Goal: Transaction & Acquisition: Purchase product/service

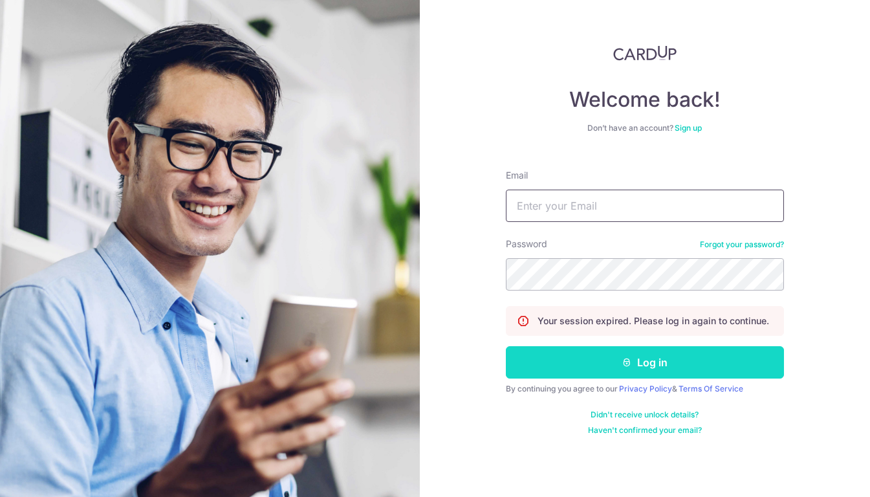
type input "[PERSON_NAME][EMAIL_ADDRESS][DOMAIN_NAME]"
click at [643, 363] on button "Log in" at bounding box center [645, 362] width 278 height 32
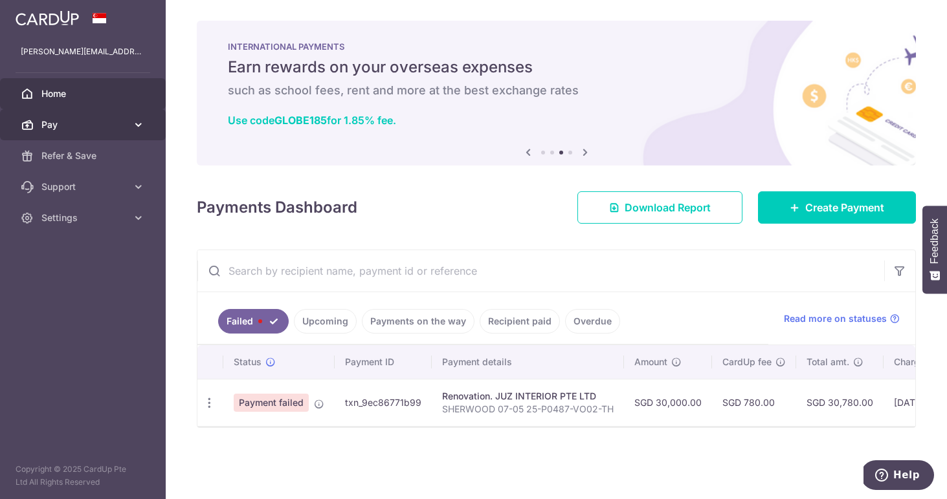
click at [127, 128] on link "Pay" at bounding box center [83, 124] width 166 height 31
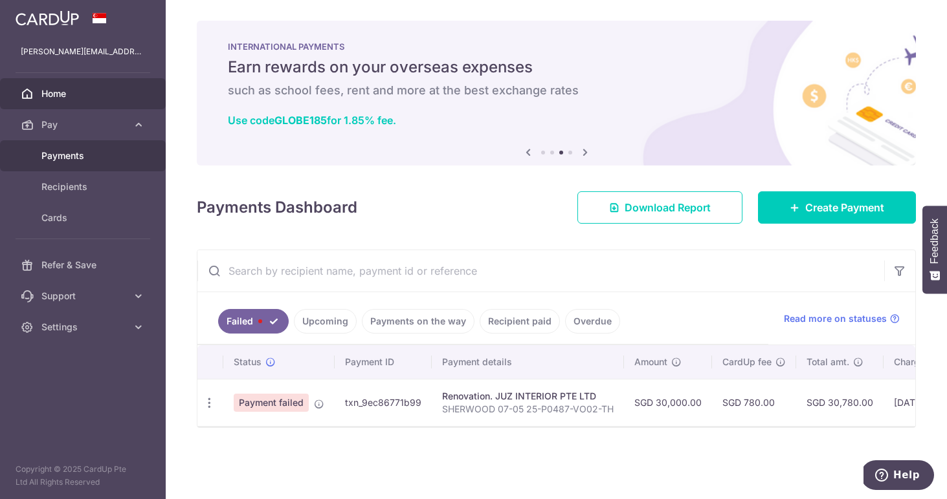
click at [93, 158] on span "Payments" at bounding box center [83, 155] width 85 height 13
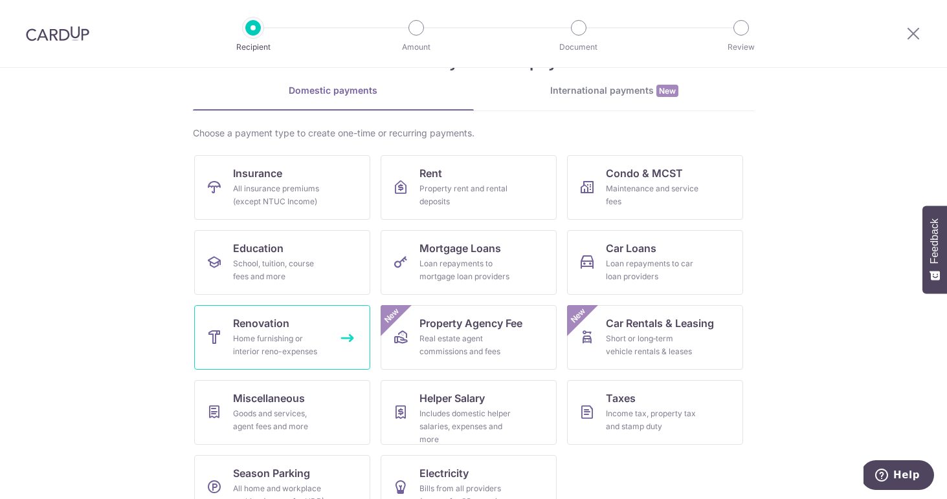
scroll to position [56, 0]
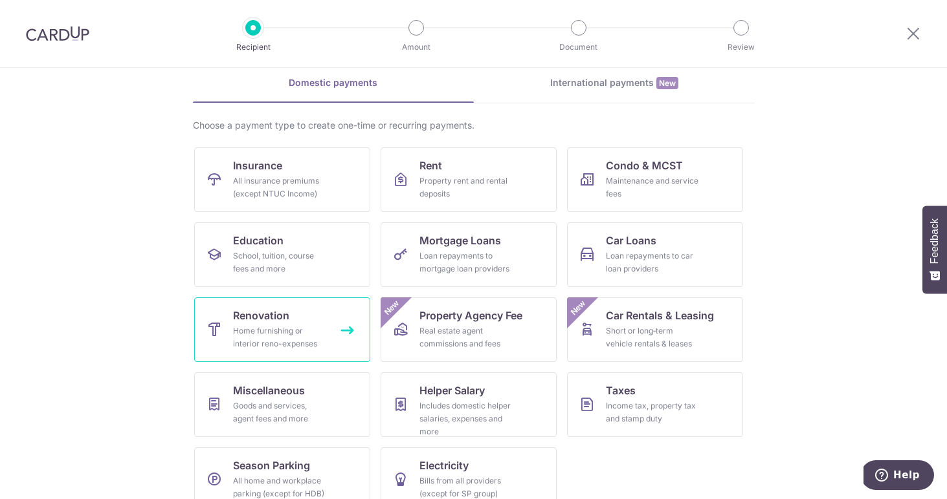
click at [323, 344] on div "Home furnishing or interior reno-expenses" at bounding box center [279, 338] width 93 height 26
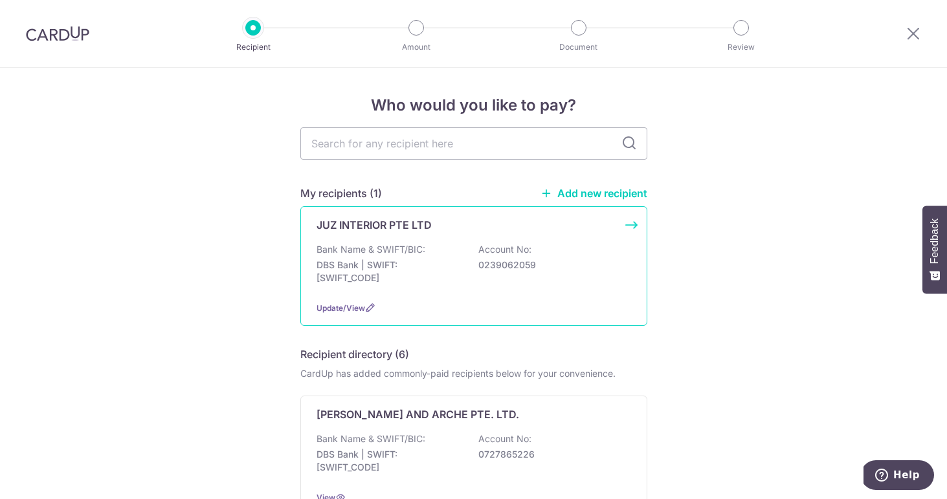
click at [465, 238] on div "JUZ INTERIOR PTE LTD Bank Name & SWIFT/BIC: DBS Bank | SWIFT: DBSSSGSGXXX Accou…" at bounding box center [473, 266] width 347 height 120
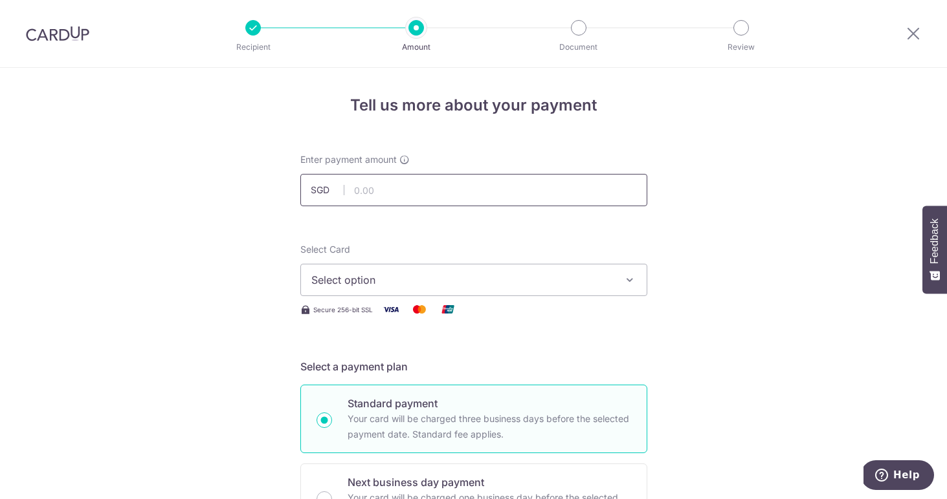
click at [389, 193] on input "text" at bounding box center [473, 190] width 347 height 32
type input "5,450.00"
click at [422, 272] on span "Select option" at bounding box center [461, 280] width 301 height 16
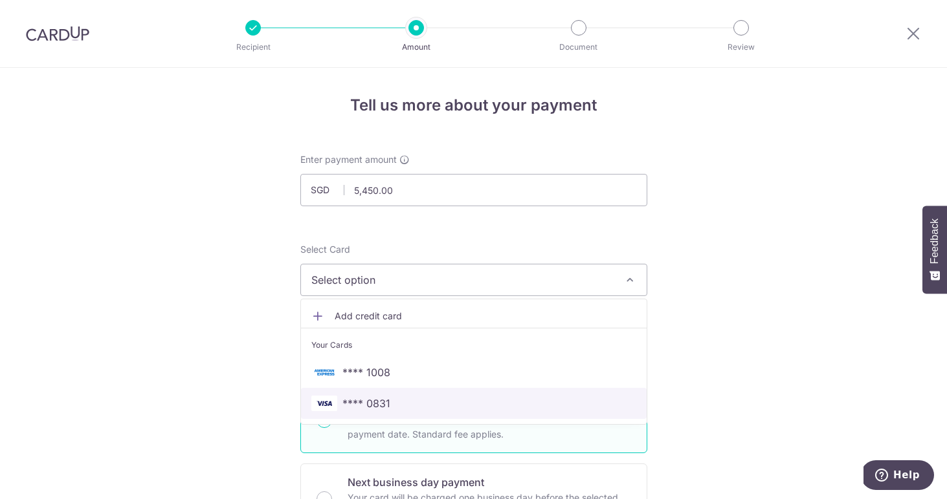
click at [451, 402] on span "**** 0831" at bounding box center [473, 404] width 325 height 16
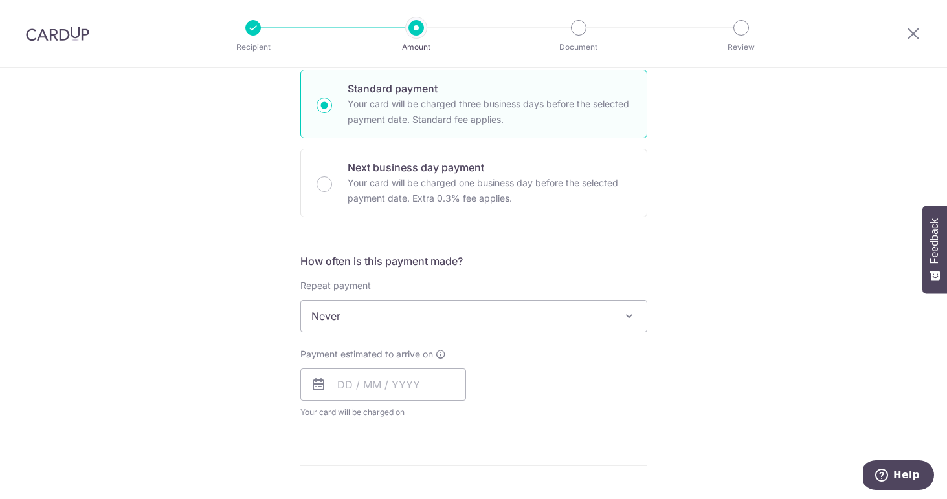
scroll to position [335, 0]
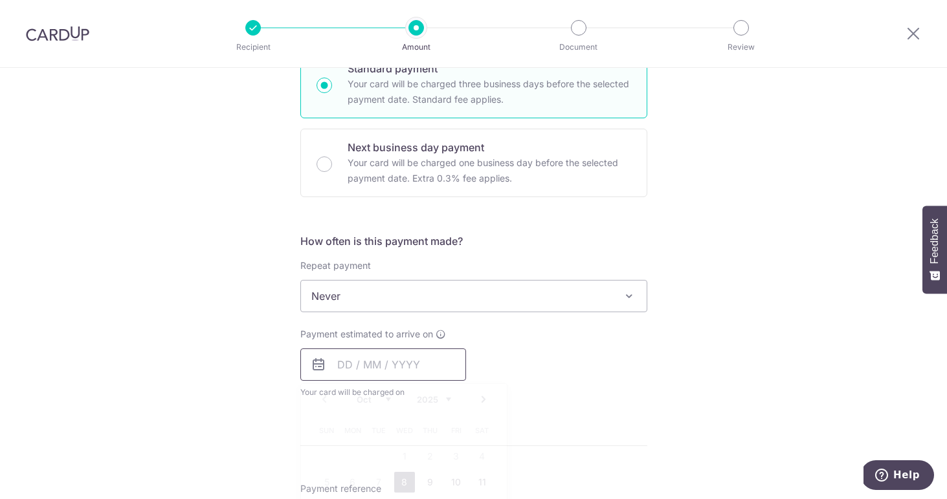
click at [420, 372] on input "text" at bounding box center [383, 365] width 166 height 32
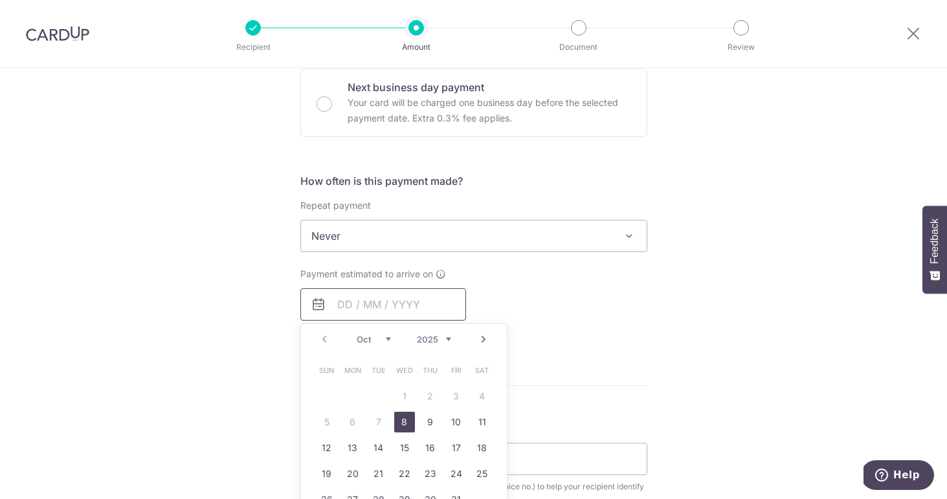
scroll to position [397, 0]
click at [404, 419] on link "8" at bounding box center [404, 421] width 21 height 21
type input "[DATE]"
click at [585, 291] on div "Payment estimated to arrive on 08/10/2025 Prev Next Oct Nov Dec 2025 2026 2027 …" at bounding box center [473, 302] width 362 height 71
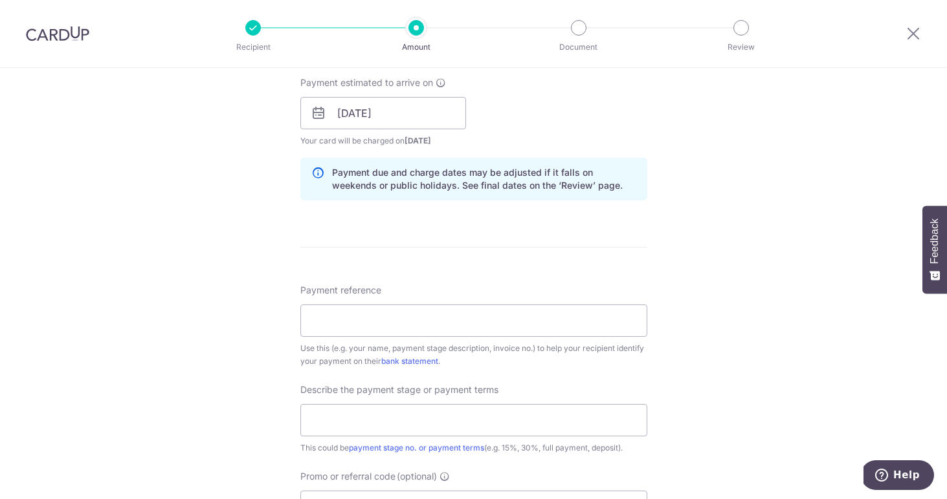
scroll to position [610, 0]
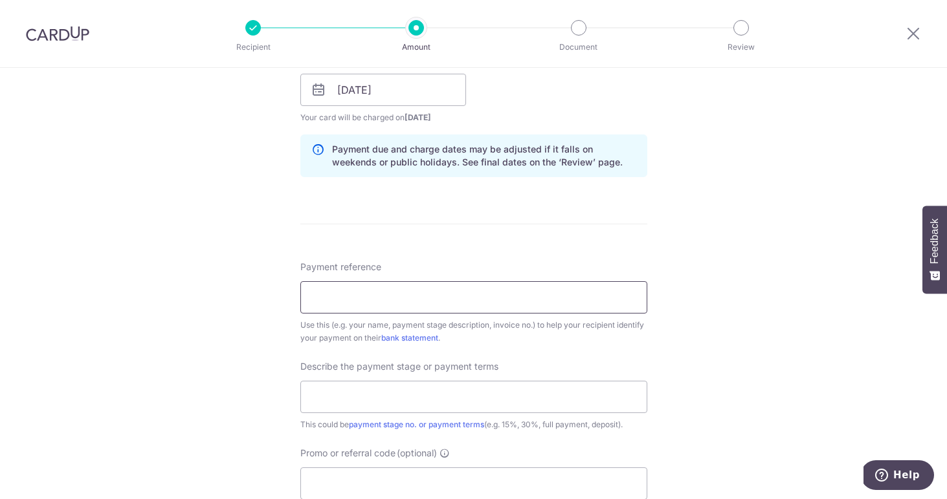
click at [395, 295] on input "Payment reference" at bounding box center [473, 297] width 347 height 32
type input "1"
paste input "25-P0487-CON/TH-Zoel"
type input "25-P0487-CON/TH-Zoel"
click at [328, 390] on input "text" at bounding box center [473, 397] width 347 height 32
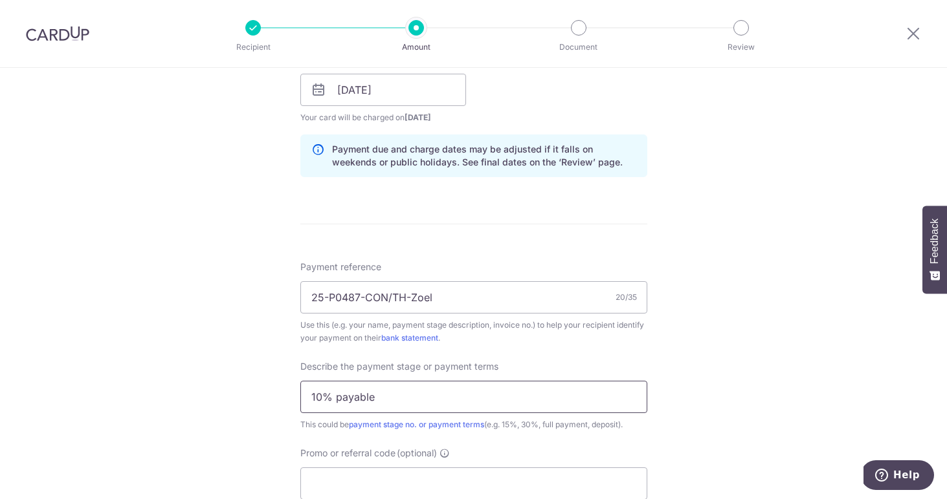
type input "10% payable"
click at [257, 419] on div "Tell us more about your payment Enter payment amount SGD 5,450.00 5450.00 Selec…" at bounding box center [473, 113] width 947 height 1310
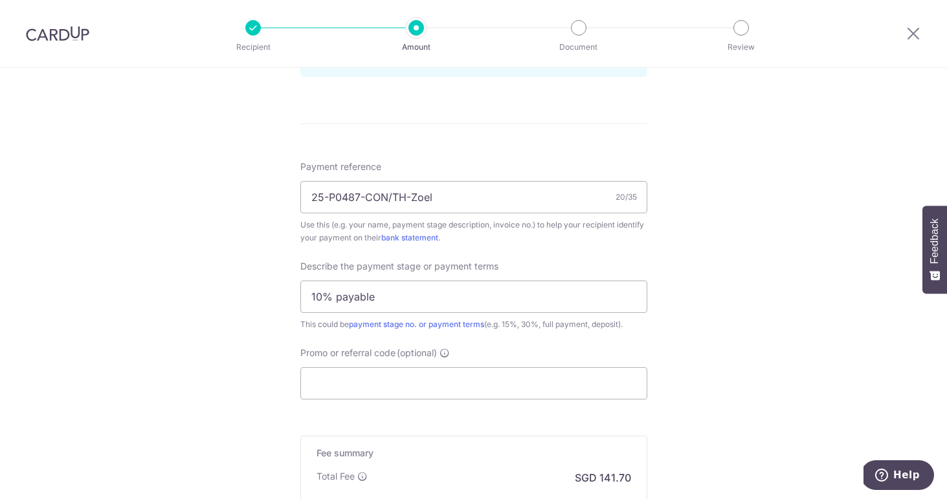
scroll to position [721, 0]
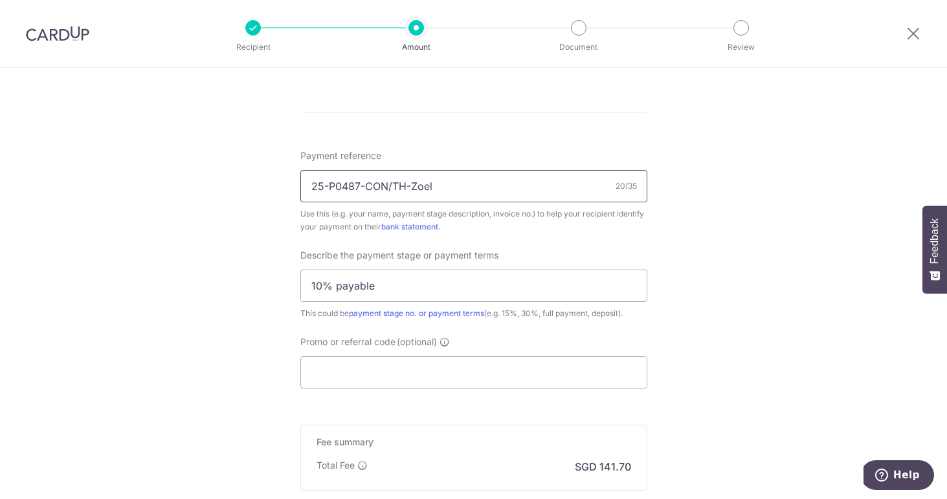
click at [312, 184] on input "25-P0487-CON/TH-Zoel" at bounding box center [473, 186] width 347 height 32
click at [435, 182] on input "25-P0487-CON/TH-Zoel" at bounding box center [473, 186] width 347 height 32
type input "25-P0487-CON/TH-Zoel Sherwood condo"
click at [217, 239] on div "Tell us more about your payment Enter payment amount SGD 5,450.00 5450.00 Selec…" at bounding box center [473, 2] width 947 height 1310
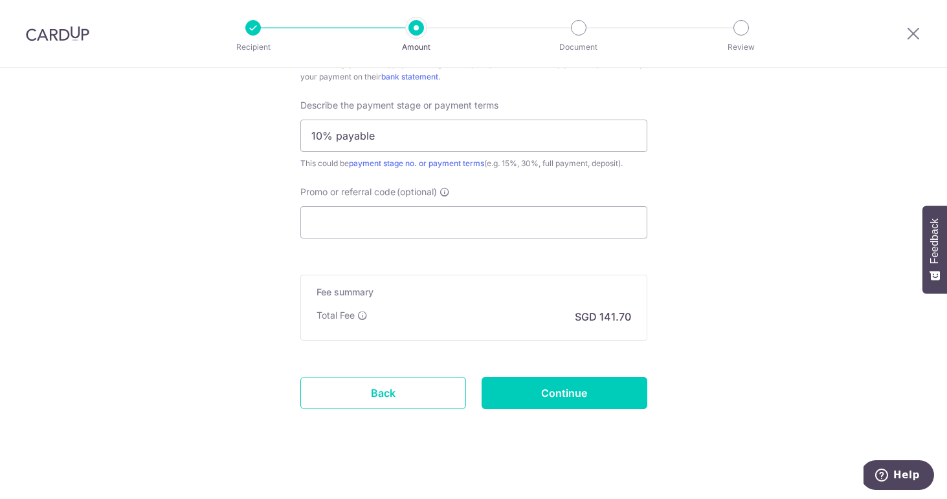
scroll to position [879, 0]
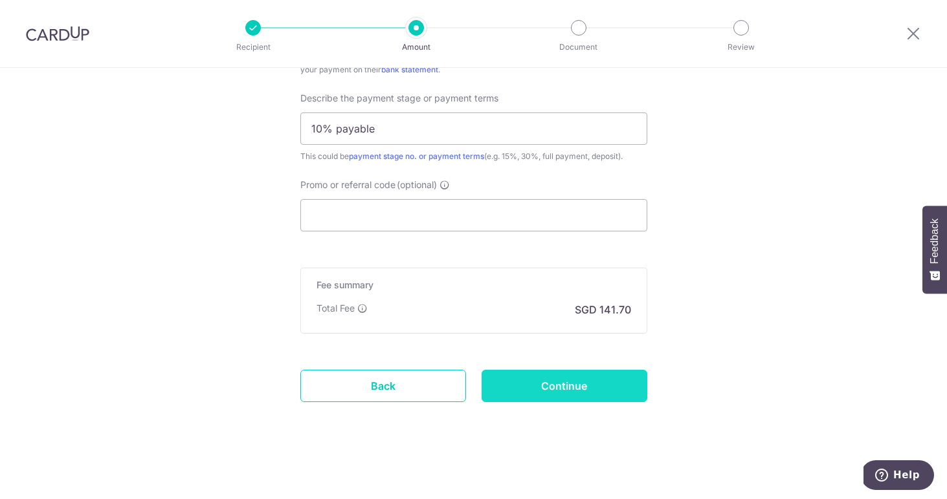
click at [582, 383] on input "Continue" at bounding box center [564, 386] width 166 height 32
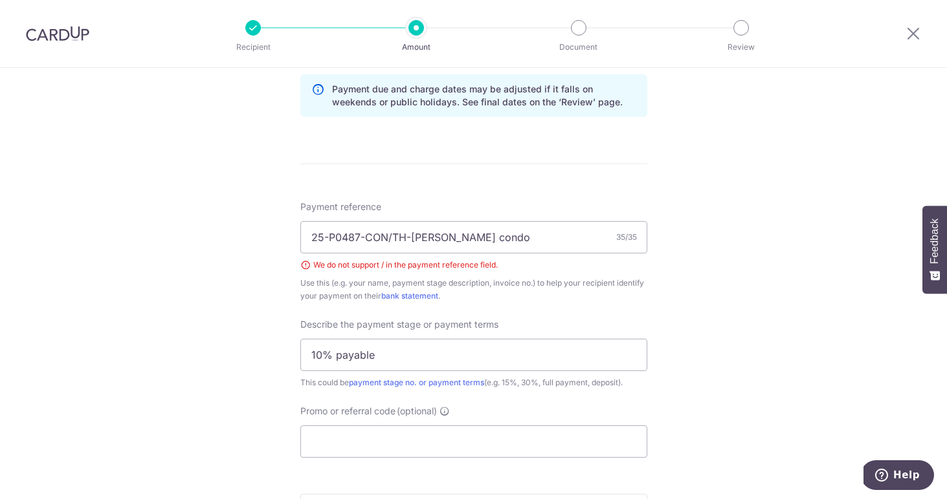
scroll to position [668, 0]
click at [413, 239] on input "25-P0487-CON/TH-Zoel Sherwood condo" at bounding box center [473, 239] width 347 height 32
click at [391, 239] on input "25-P0487-CON/TH Zoel Sherwood condo" at bounding box center [473, 239] width 347 height 32
click at [365, 239] on input "25-P0487-CON TH Zoel Sherwood condo" at bounding box center [473, 239] width 347 height 32
click at [328, 241] on input "25-P0487 CON TH Zoel Sherwood condo" at bounding box center [473, 239] width 347 height 32
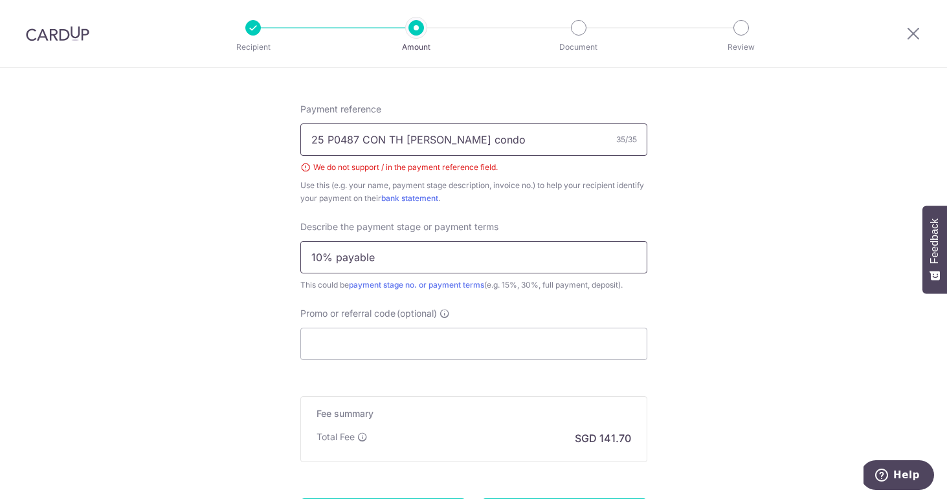
scroll to position [897, 0]
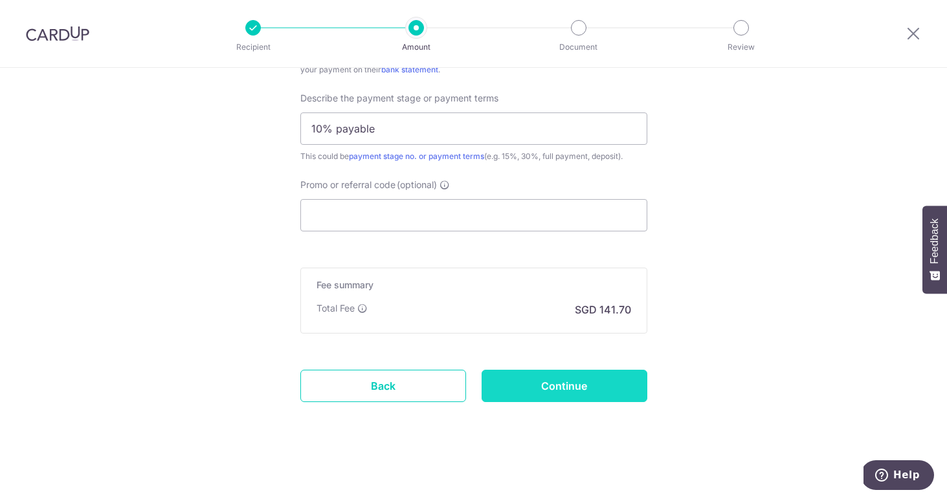
type input "25 P0487 CON TH Zoel Sherwood condo"
click at [533, 388] on input "Continue" at bounding box center [564, 386] width 166 height 32
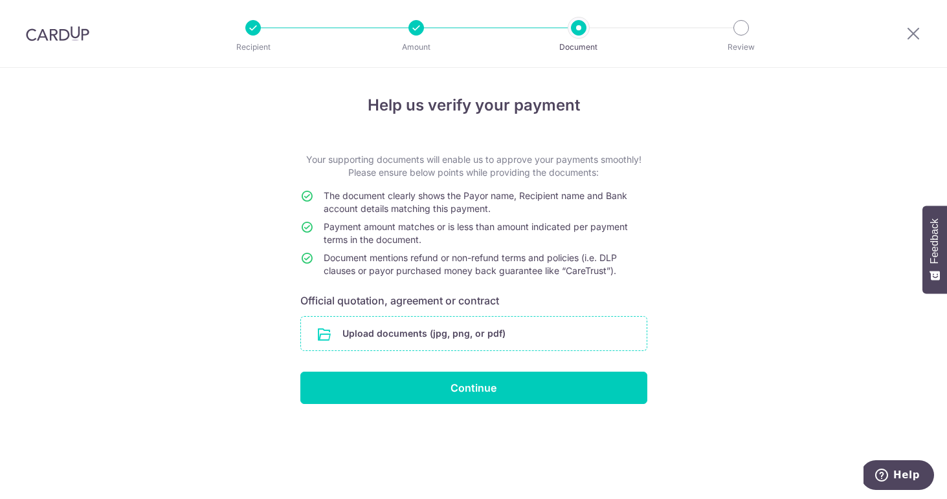
click at [460, 340] on input "file" at bounding box center [473, 334] width 345 height 34
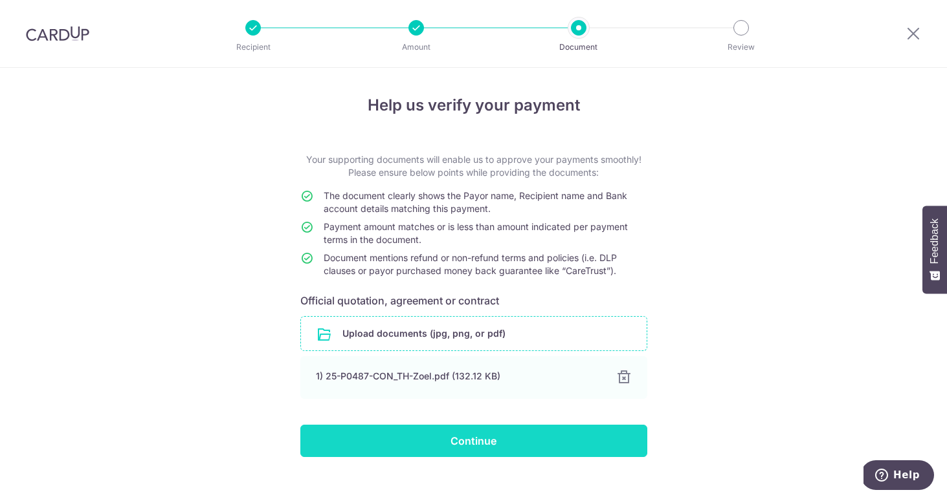
click at [494, 446] on input "Continue" at bounding box center [473, 441] width 347 height 32
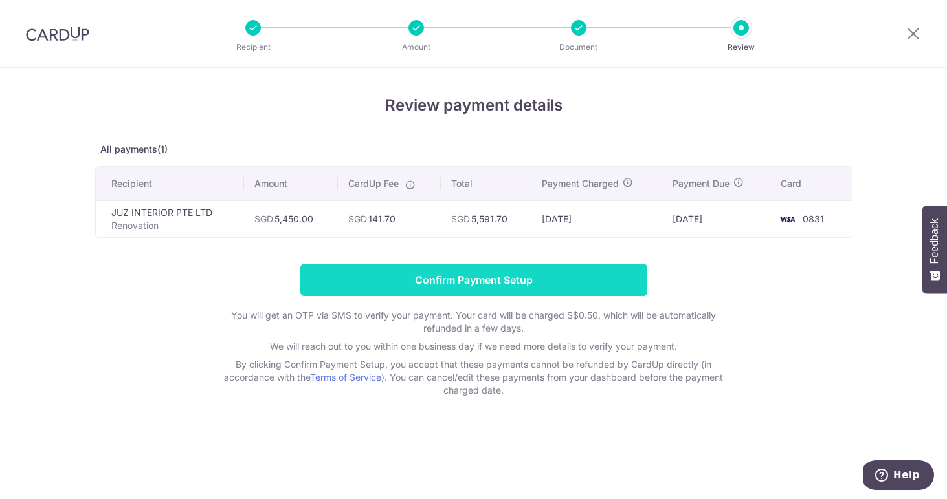
click at [495, 278] on input "Confirm Payment Setup" at bounding box center [473, 280] width 347 height 32
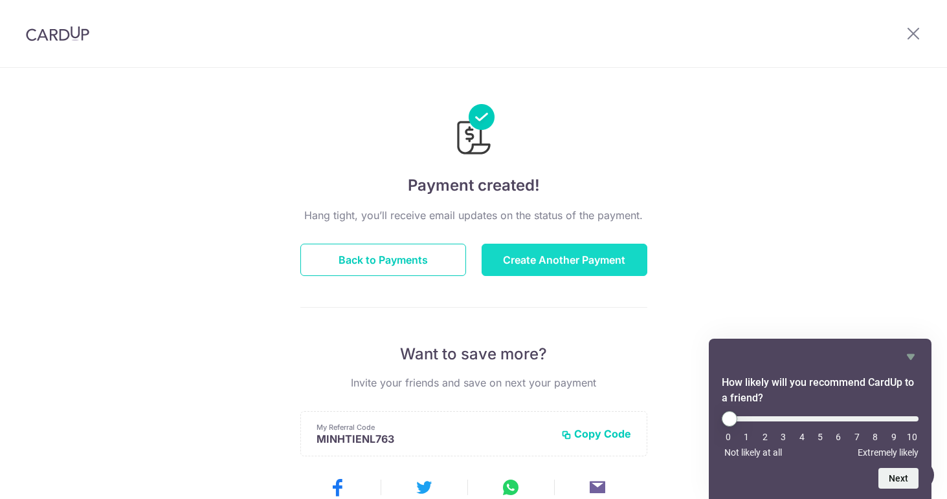
click at [554, 259] on button "Create Another Payment" at bounding box center [564, 260] width 166 height 32
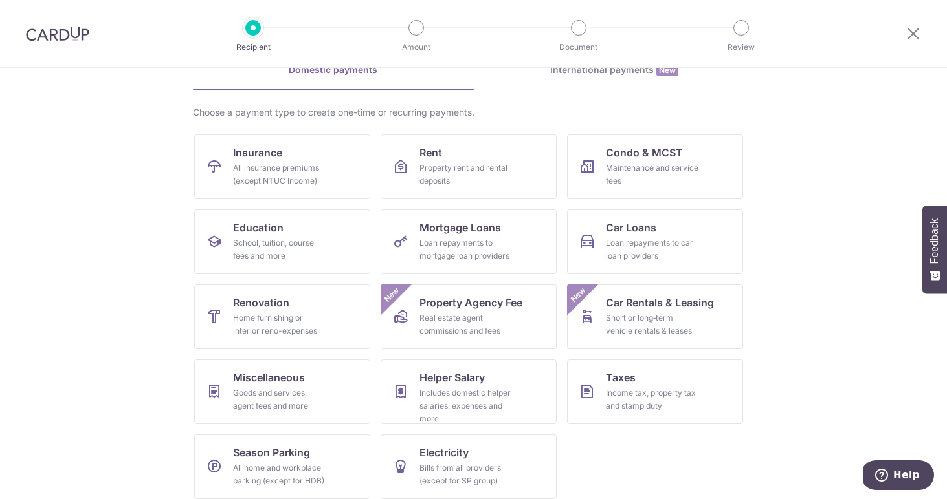
scroll to position [80, 0]
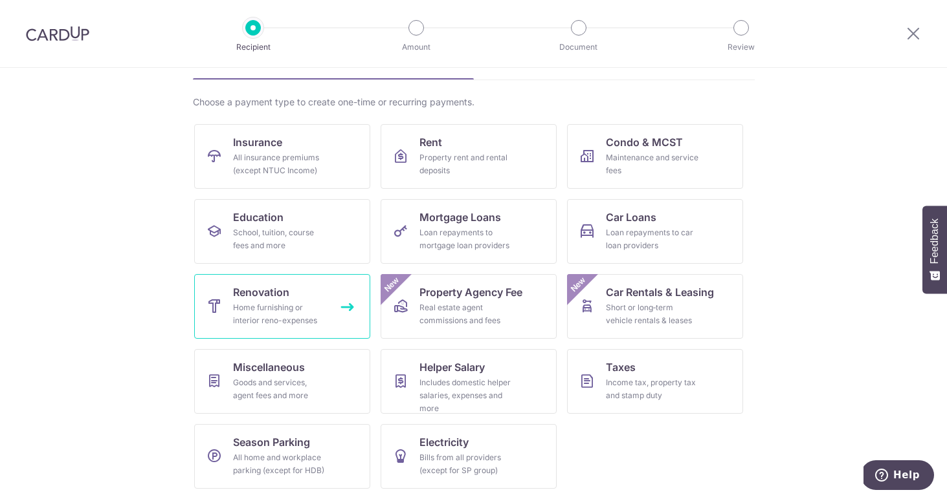
click at [332, 305] on link "Renovation Home furnishing or interior reno-expenses" at bounding box center [282, 306] width 176 height 65
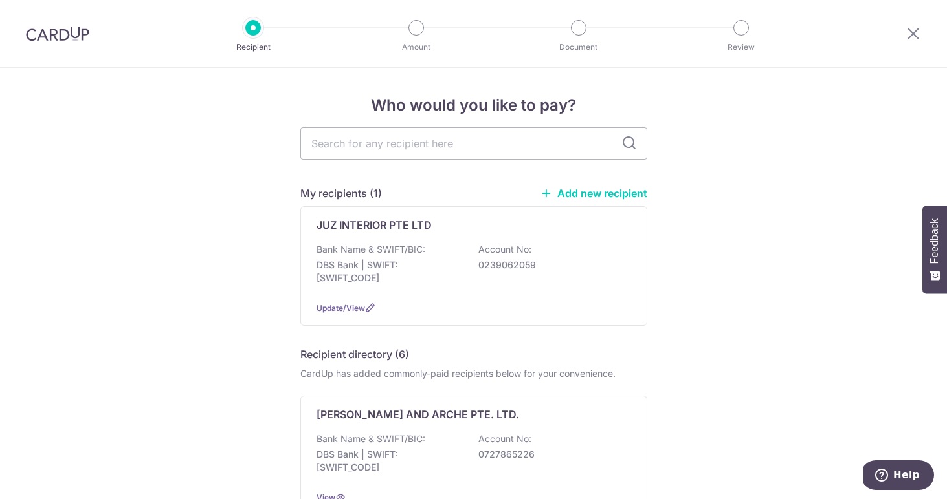
click at [580, 197] on link "Add new recipient" at bounding box center [593, 193] width 107 height 13
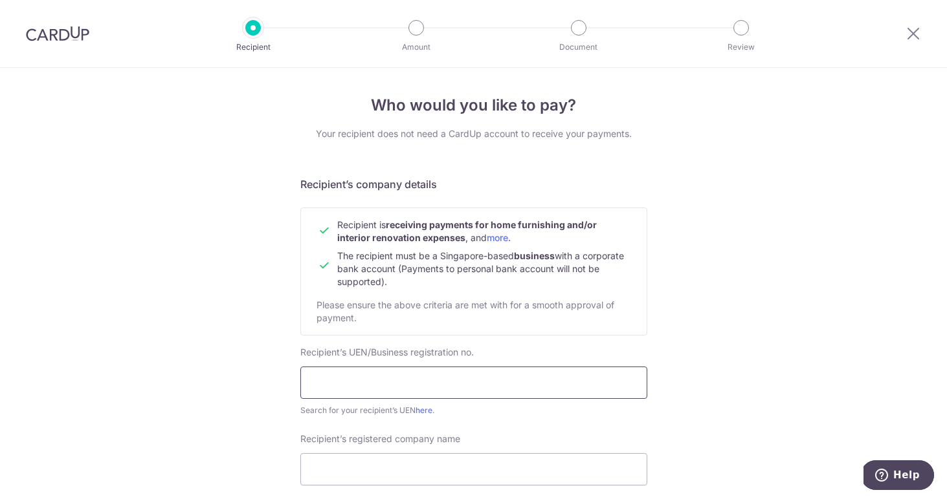
click at [353, 390] on input "text" at bounding box center [473, 383] width 347 height 32
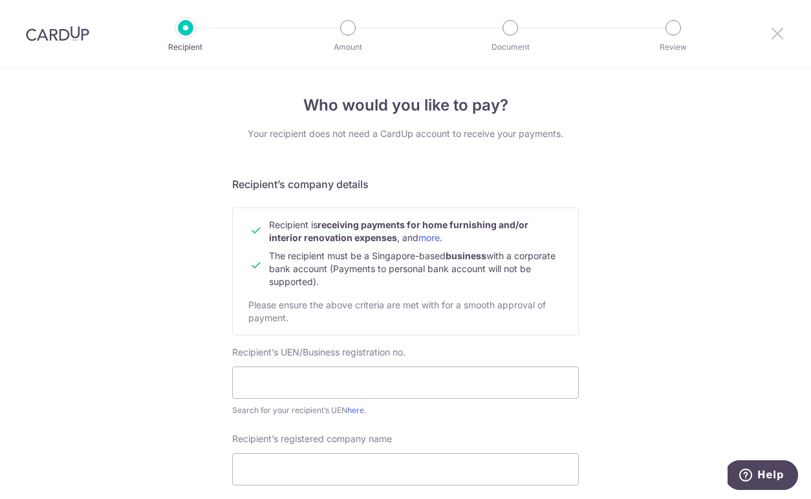
click at [780, 32] on icon at bounding box center [778, 33] width 16 height 16
click at [294, 386] on input "text" at bounding box center [405, 383] width 347 height 32
paste input "202338149H"
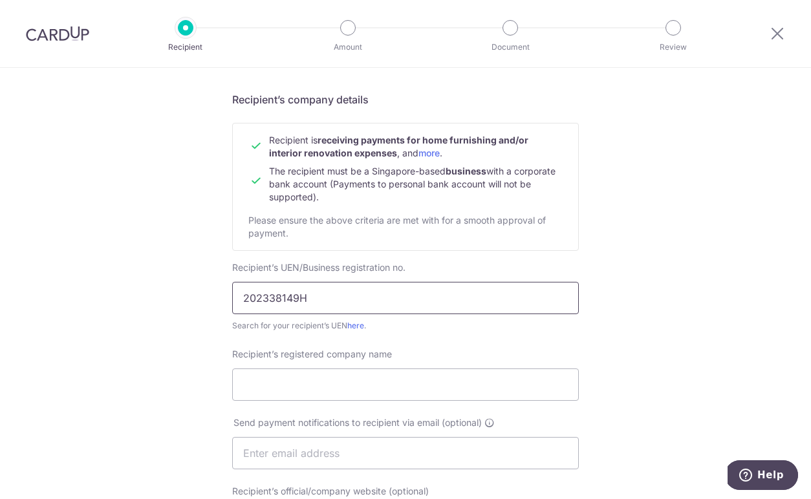
scroll to position [89, 0]
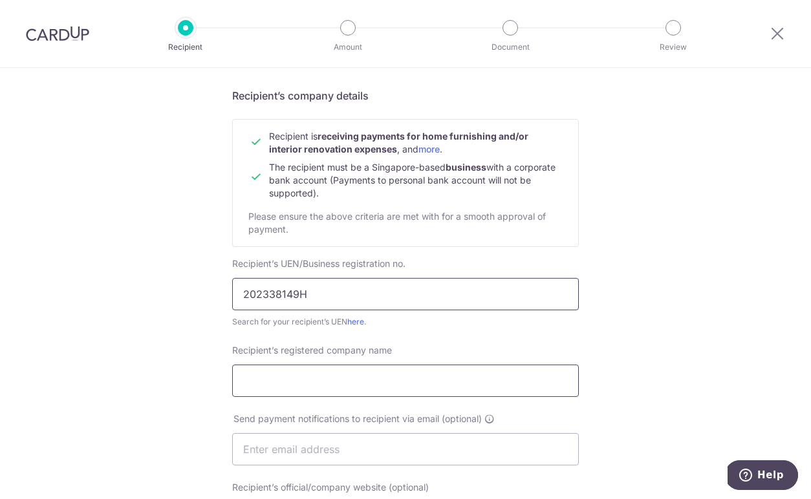
type input "202338149H"
click at [287, 374] on input "Recipient’s registered company name" at bounding box center [405, 381] width 347 height 32
type input "2D3D Pte Ltd"
click at [192, 397] on div "Who would you like to pay? Your recipient does not need a CardUp account to rec…" at bounding box center [405, 465] width 811 height 973
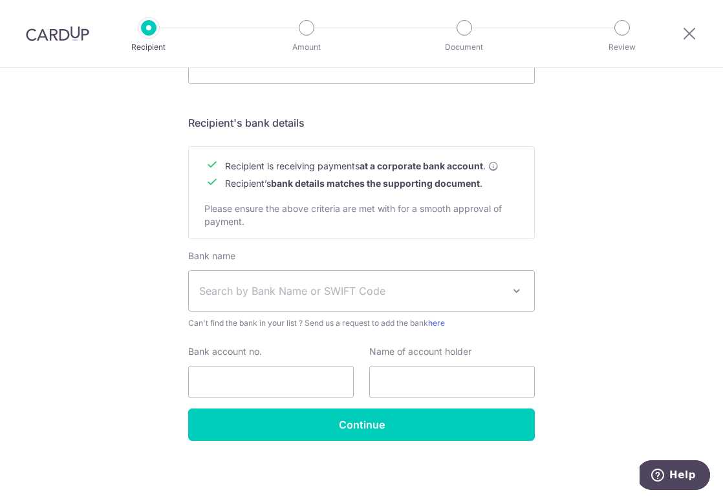
scroll to position [542, 0]
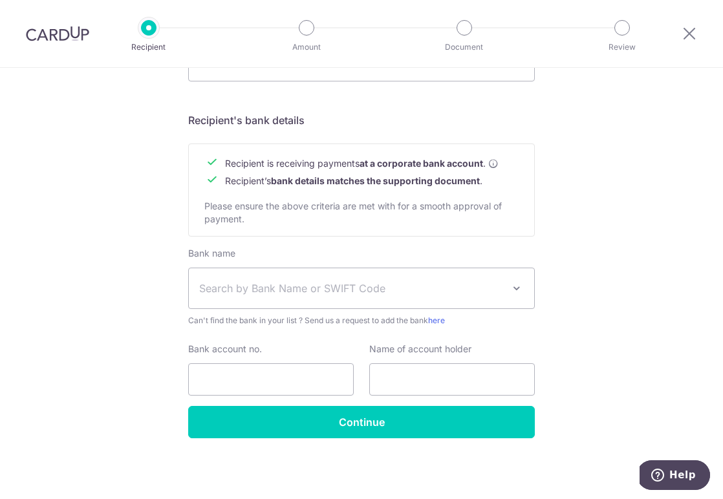
click at [257, 296] on span "Search by Bank Name or SWIFT Code" at bounding box center [361, 288] width 345 height 40
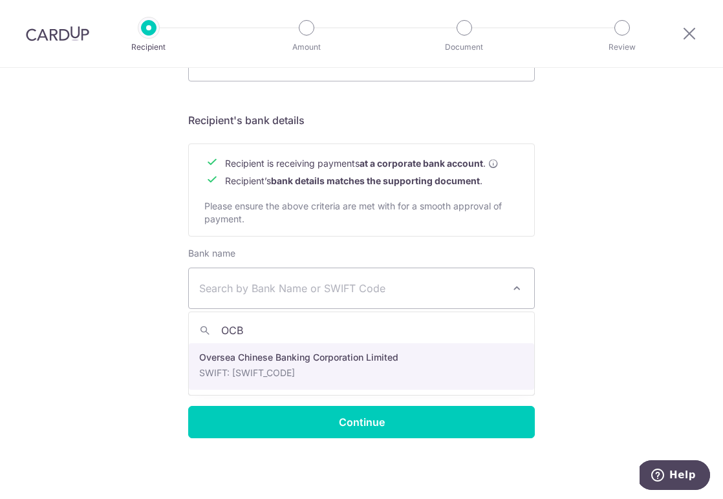
type input "OCB"
select select "12"
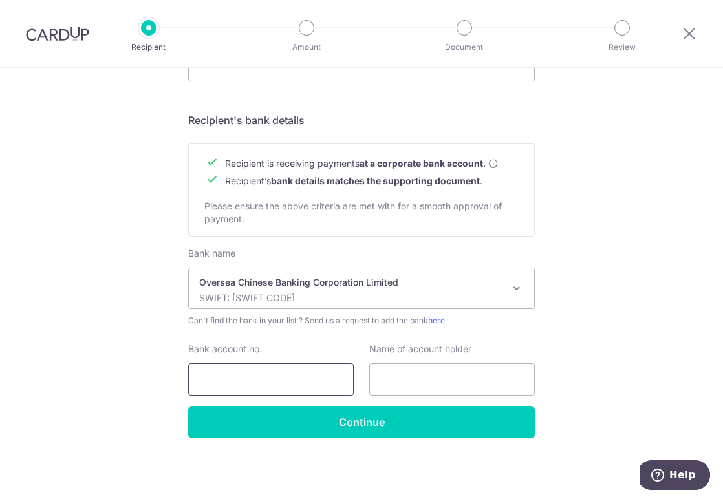
click at [307, 382] on input "Bank account no." at bounding box center [271, 380] width 166 height 32
paste input "595672072001"
type input "595672072001"
click at [425, 380] on input "text" at bounding box center [452, 380] width 166 height 32
click at [589, 376] on div "Who would you like to pay? Your recipient does not need a CardUp account to rec…" at bounding box center [361, 12] width 723 height 973
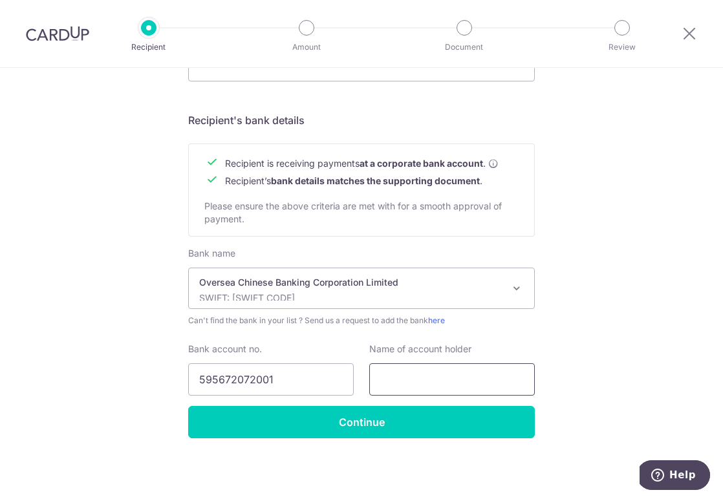
click at [409, 377] on input "text" at bounding box center [452, 380] width 166 height 32
click at [560, 365] on div "Who would you like to pay? Your recipient does not need a CardUp account to rec…" at bounding box center [361, 12] width 723 height 973
click at [452, 381] on input "text" at bounding box center [452, 380] width 166 height 32
click at [553, 388] on div "Who would you like to pay? Your recipient does not need a CardUp account to rec…" at bounding box center [361, 12] width 723 height 973
click at [473, 375] on input "2D3D" at bounding box center [452, 380] width 166 height 32
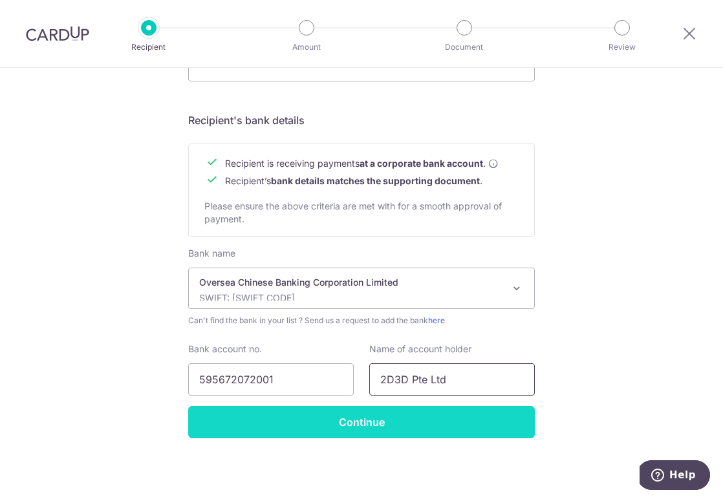
type input "2D3D Pte Ltd"
click at [352, 415] on input "Continue" at bounding box center [361, 422] width 347 height 32
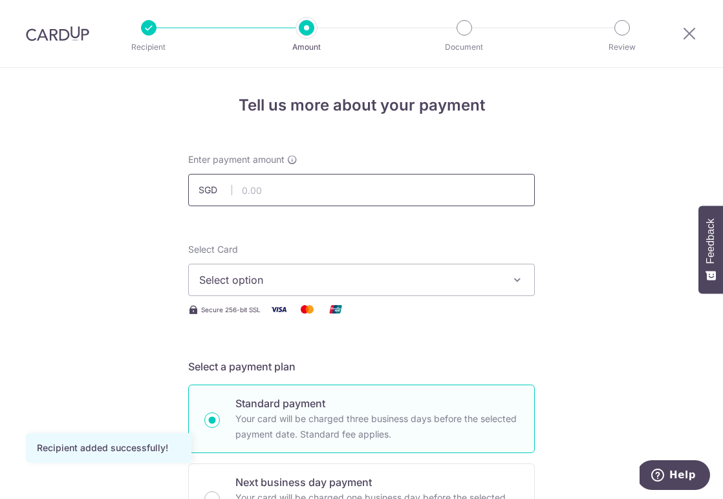
click at [259, 189] on input "text" at bounding box center [361, 190] width 347 height 32
click at [277, 246] on div "Select Card Select option Add credit card Your Cards **** 1008 **** 0831" at bounding box center [361, 269] width 347 height 53
type input "2,208.00"
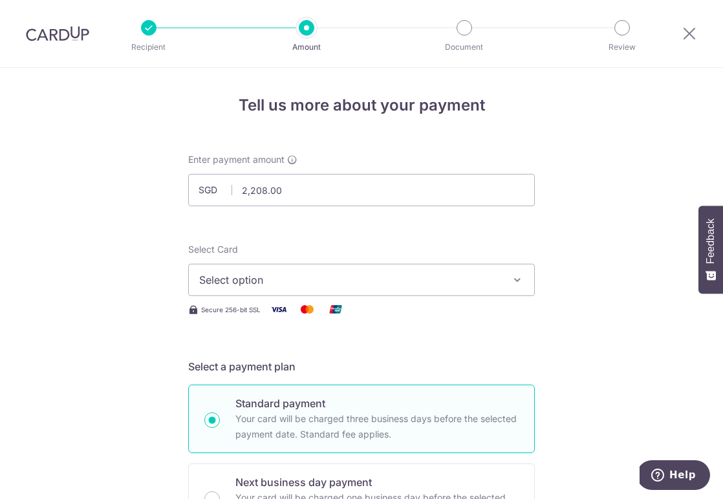
click at [316, 279] on span "Select option" at bounding box center [349, 280] width 301 height 16
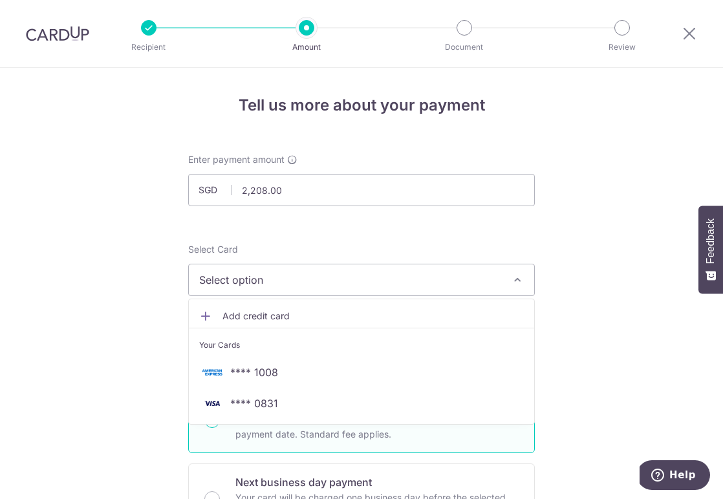
click at [337, 365] on span "**** 1008" at bounding box center [361, 373] width 325 height 16
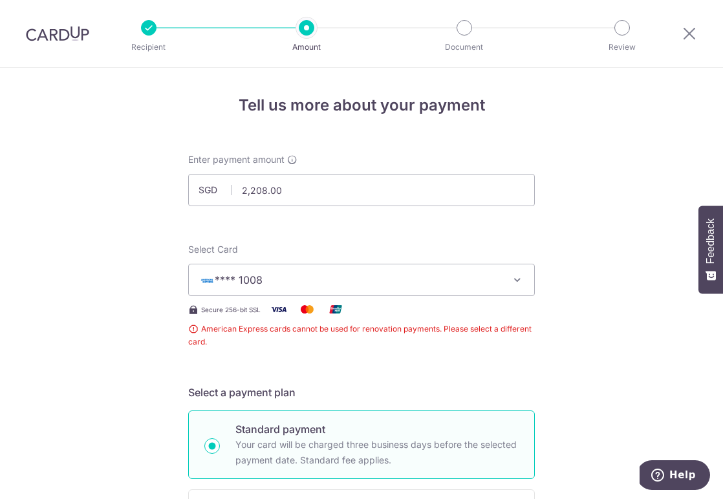
click at [362, 283] on span "**** 1008" at bounding box center [349, 280] width 301 height 16
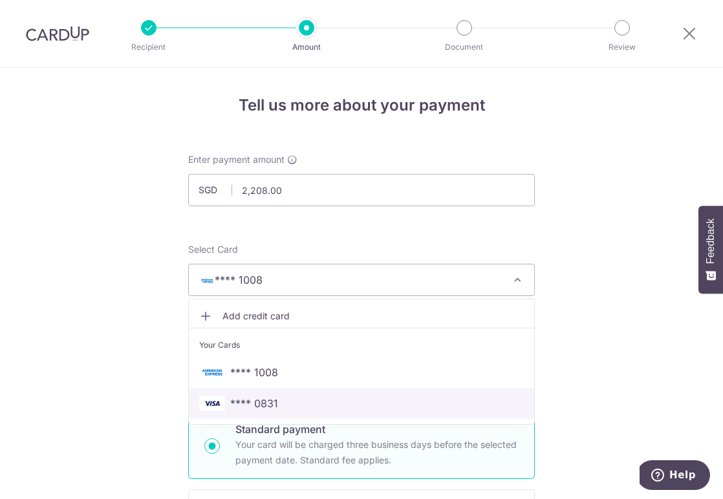
click at [345, 410] on span "**** 0831" at bounding box center [361, 404] width 325 height 16
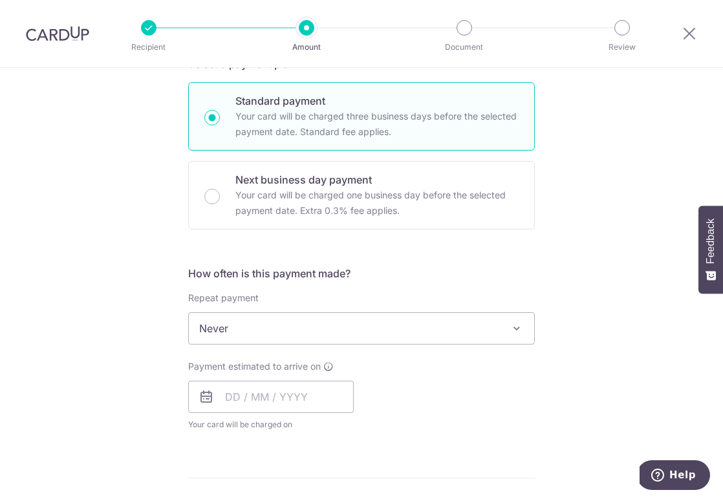
scroll to position [324, 0]
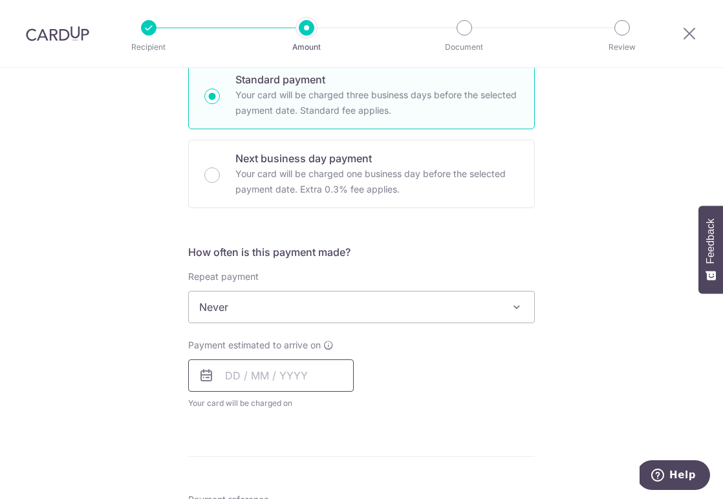
click at [290, 390] on input "text" at bounding box center [271, 376] width 166 height 32
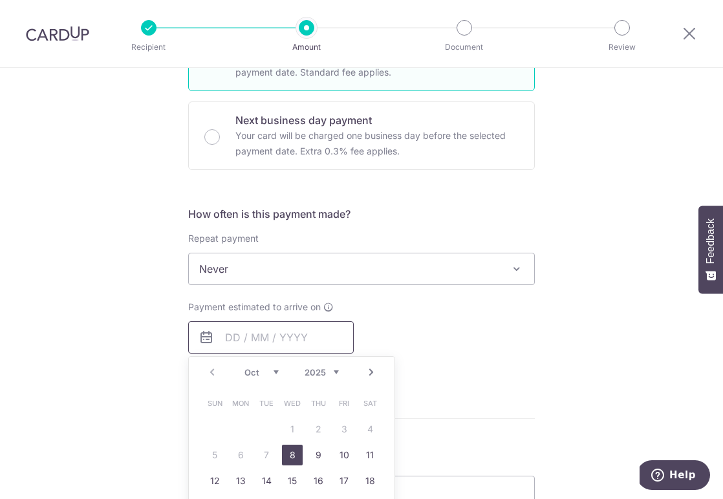
scroll to position [374, 0]
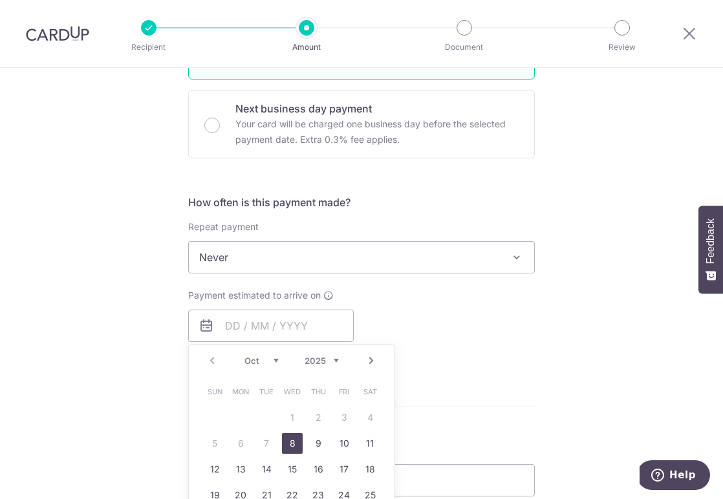
click at [293, 442] on link "8" at bounding box center [292, 443] width 21 height 21
type input "[DATE]"
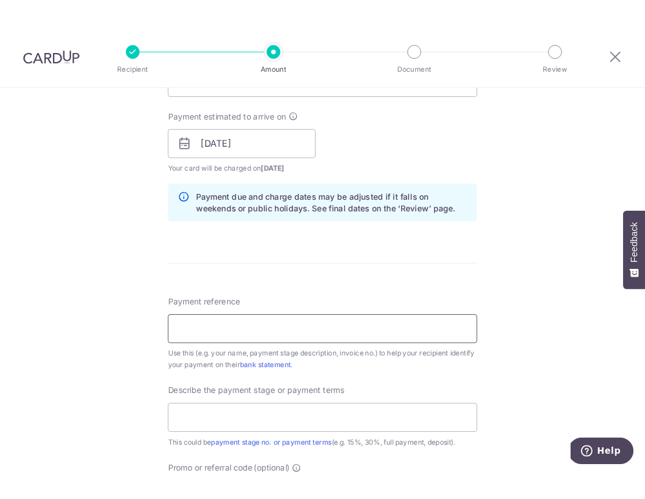
scroll to position [598, 0]
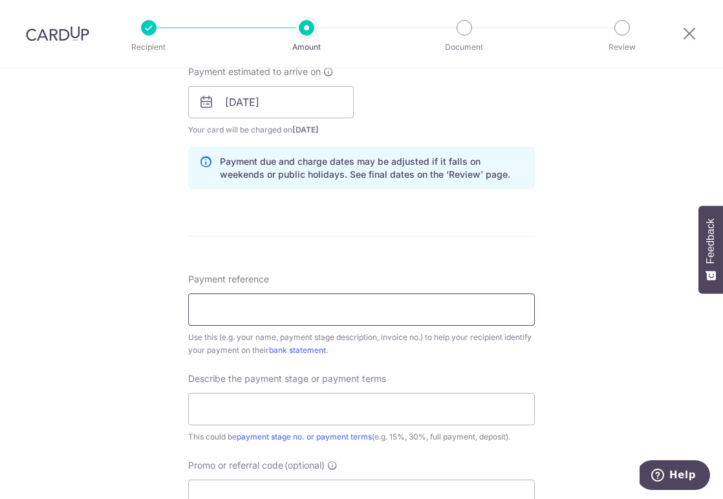
click at [237, 315] on input "Payment reference" at bounding box center [361, 310] width 347 height 32
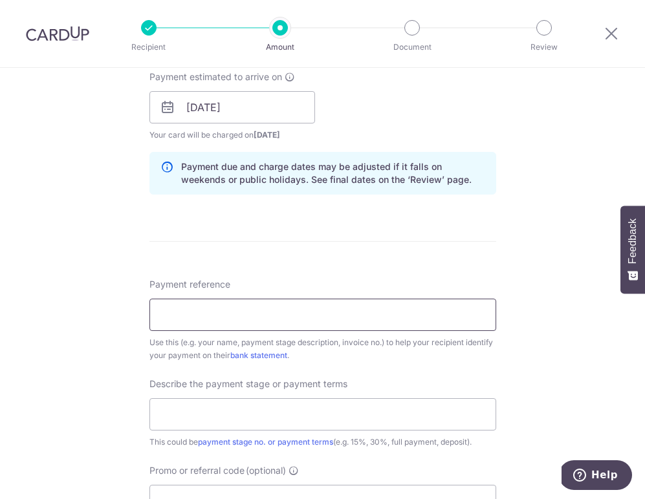
paste input "2D3D-25-Q0125-01/TH-Zoel"
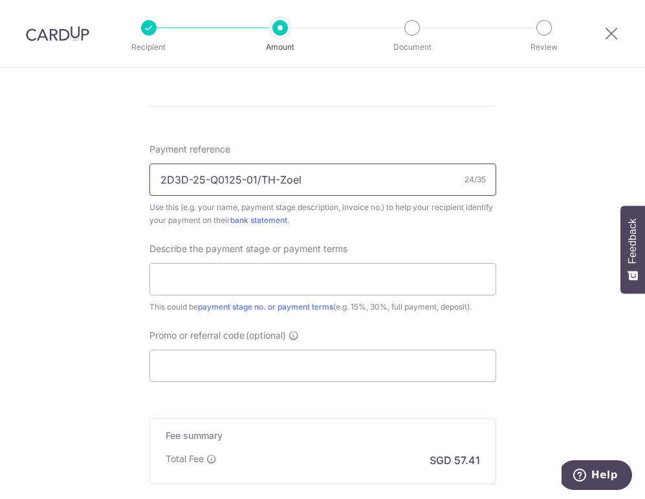
scroll to position [736, 0]
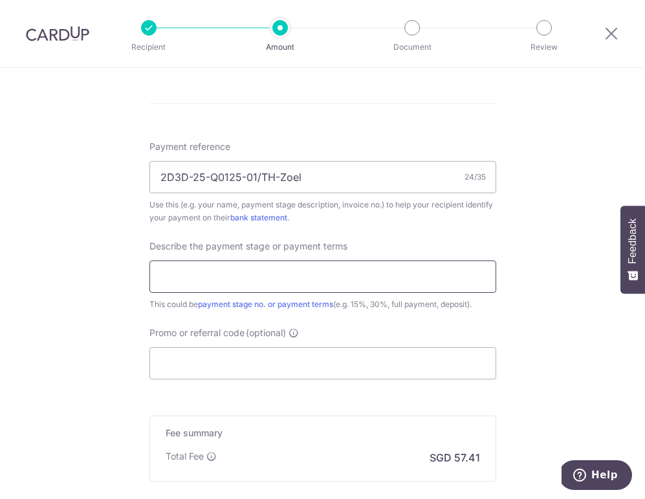
click at [190, 282] on input "text" at bounding box center [322, 277] width 347 height 32
click at [181, 268] on input "text" at bounding box center [322, 277] width 347 height 32
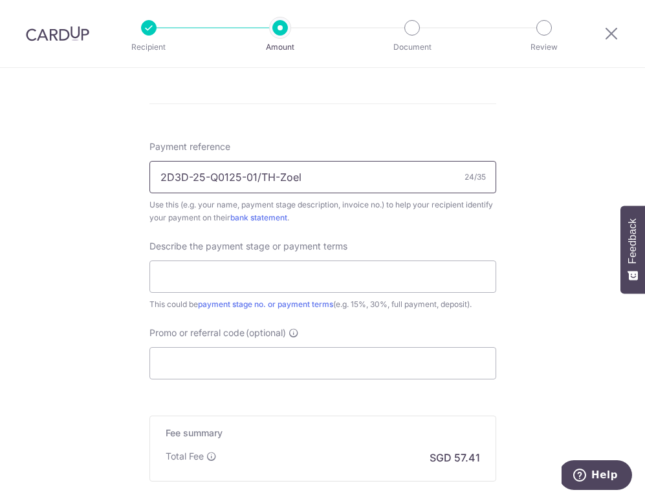
click at [328, 166] on input "2D3D-25-Q0125-01/TH-Zoel" at bounding box center [322, 177] width 347 height 32
click at [279, 170] on input "2D3D-25-Q0125-01/TH-Zoel" at bounding box center [322, 177] width 347 height 32
click at [259, 172] on input "2D3D-25-Q0125-01/TH Zoel" at bounding box center [322, 177] width 347 height 32
click at [248, 171] on input "2D3D-25-Q0125-01 TH Zoel" at bounding box center [322, 177] width 347 height 32
click at [210, 171] on input "2D3D-25-Q0125 01 TH Zoel" at bounding box center [322, 177] width 347 height 32
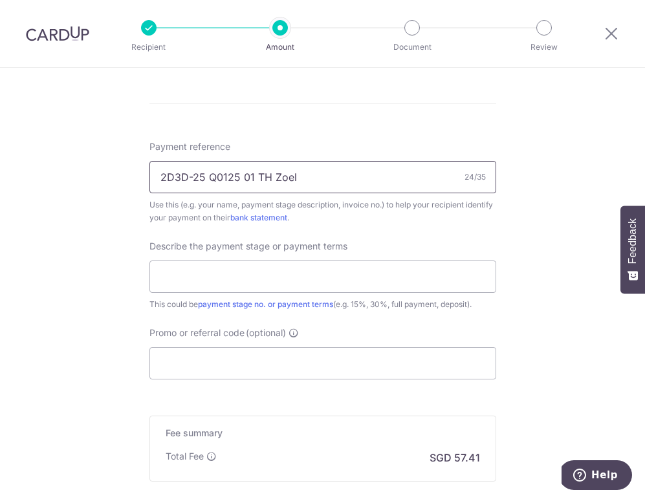
click at [192, 171] on input "2D3D-25 Q0125 01 TH Zoel" at bounding box center [322, 177] width 347 height 32
click at [334, 164] on input "2D3D 25 Q0125 01 TH Zoel" at bounding box center [322, 177] width 347 height 32
click at [328, 170] on input "2D3D 25 Q0125 01 TH Zoel" at bounding box center [322, 177] width 347 height 32
type input "2D3D 25 Q0125 01 TH [PERSON_NAME]"
click at [332, 216] on div "Use this (e.g. your name, payment stage description, invoice no.) to help your …" at bounding box center [322, 212] width 347 height 26
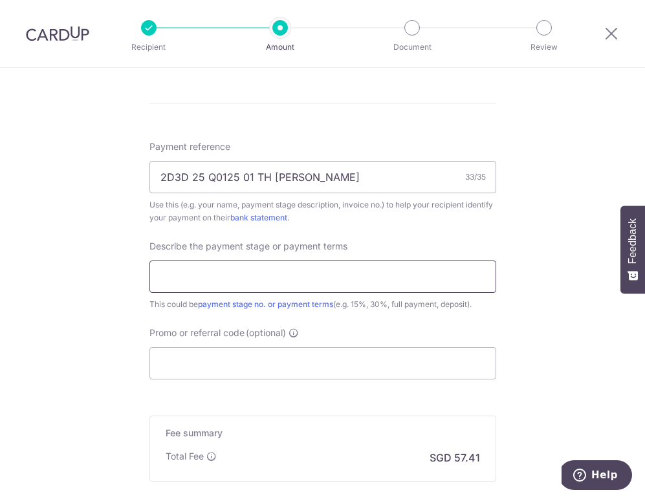
click at [247, 274] on input "text" at bounding box center [322, 277] width 347 height 32
type input "Sherwood Condo - 10% payable"
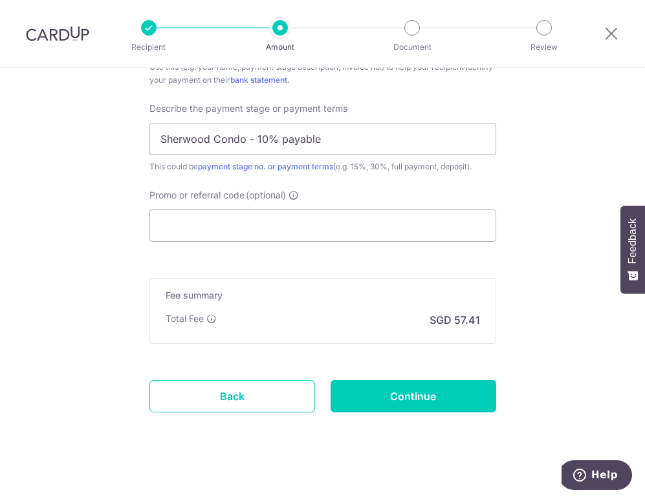
scroll to position [879, 0]
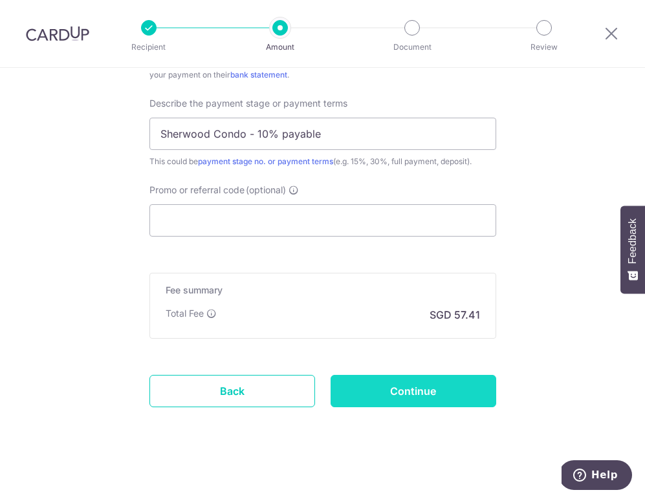
click at [420, 387] on input "Continue" at bounding box center [414, 391] width 166 height 32
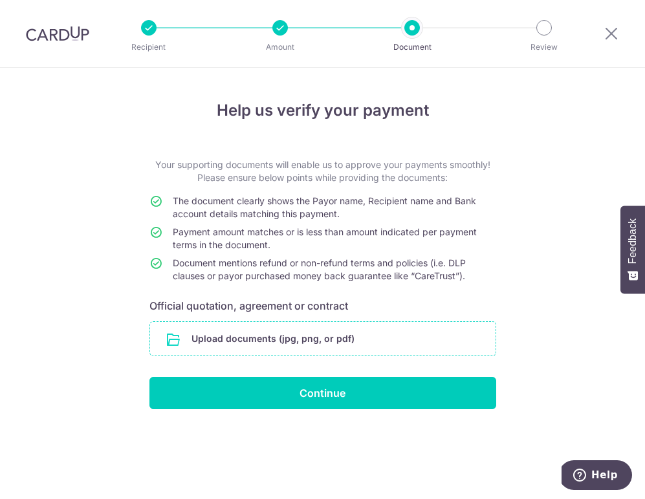
click at [241, 331] on input "file" at bounding box center [322, 339] width 345 height 34
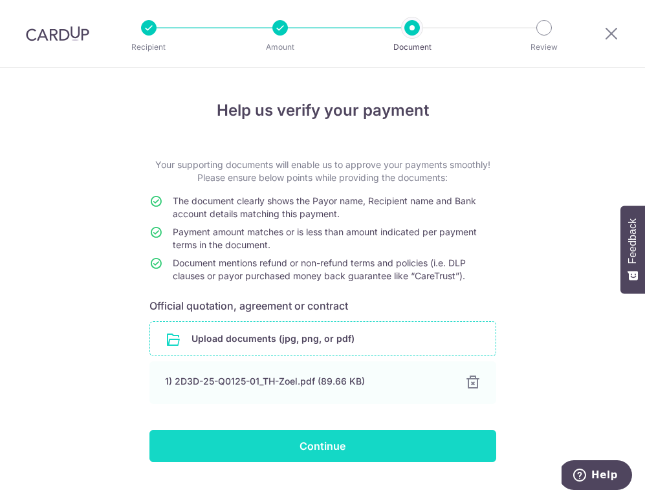
click at [347, 440] on input "Continue" at bounding box center [322, 446] width 347 height 32
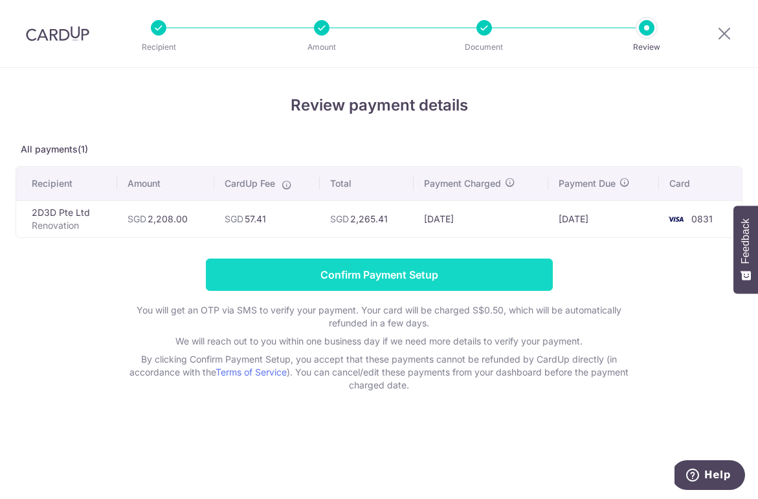
click at [416, 279] on input "Confirm Payment Setup" at bounding box center [379, 275] width 347 height 32
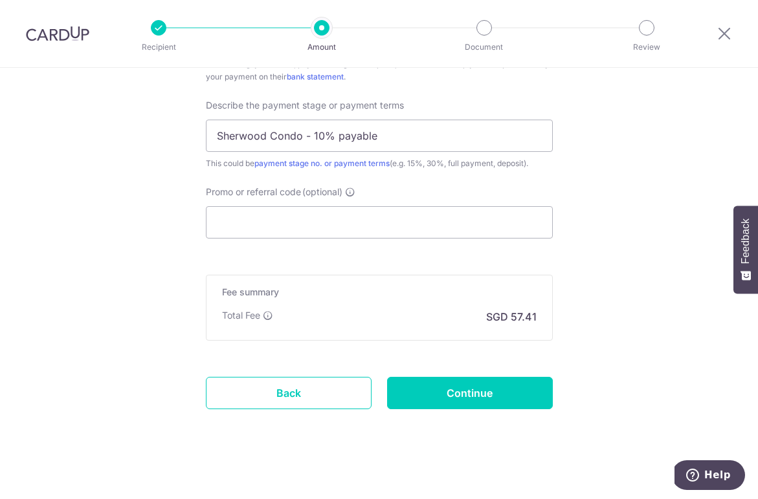
scroll to position [926, 0]
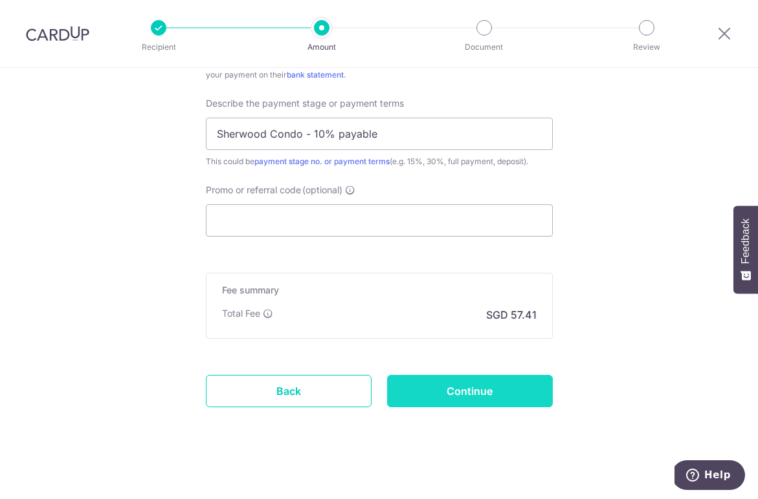
click at [485, 394] on input "Continue" at bounding box center [470, 391] width 166 height 32
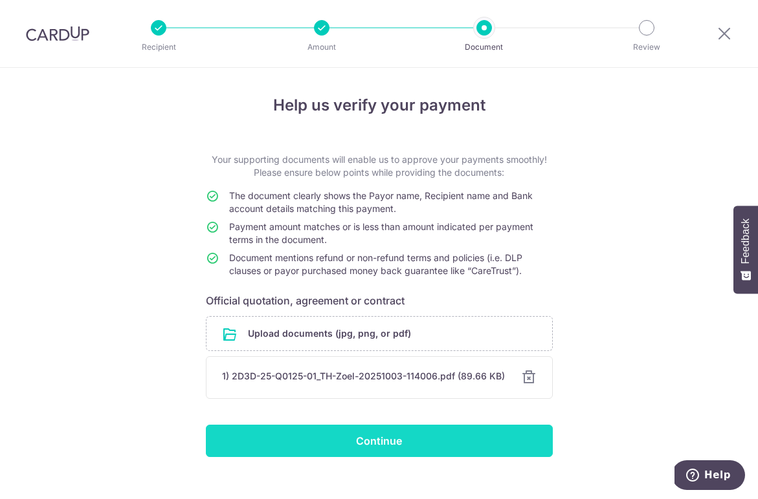
click at [404, 441] on input "Continue" at bounding box center [379, 441] width 347 height 32
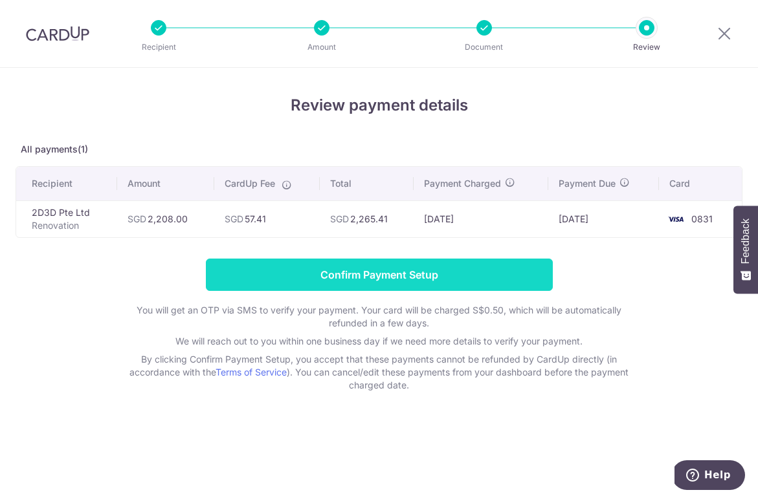
click at [355, 285] on input "Confirm Payment Setup" at bounding box center [379, 275] width 347 height 32
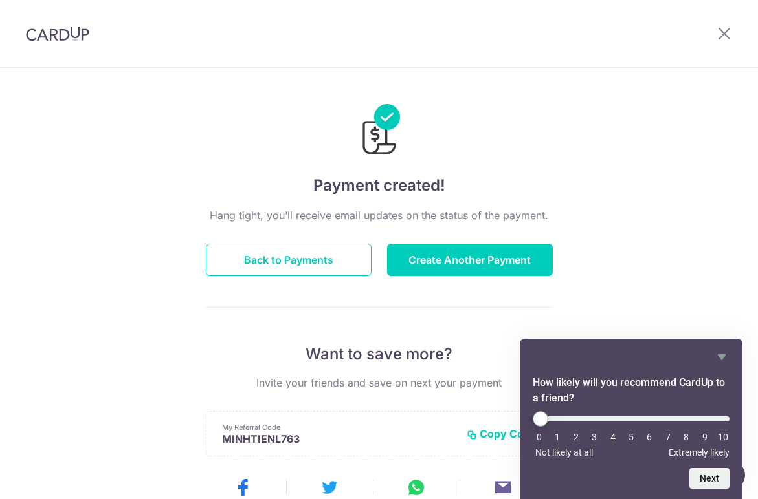
click at [641, 250] on div "Payment created! Hang tight, you’ll receive email updates on the status of the …" at bounding box center [379, 413] width 758 height 691
click at [727, 30] on icon at bounding box center [724, 33] width 16 height 16
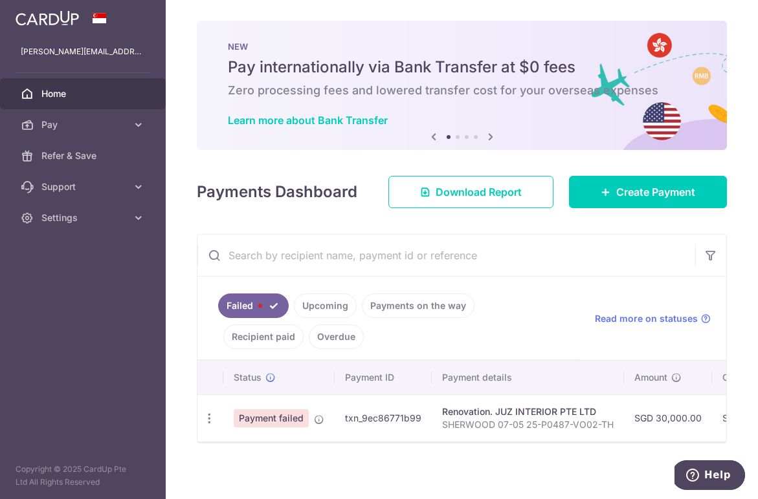
scroll to position [5, 0]
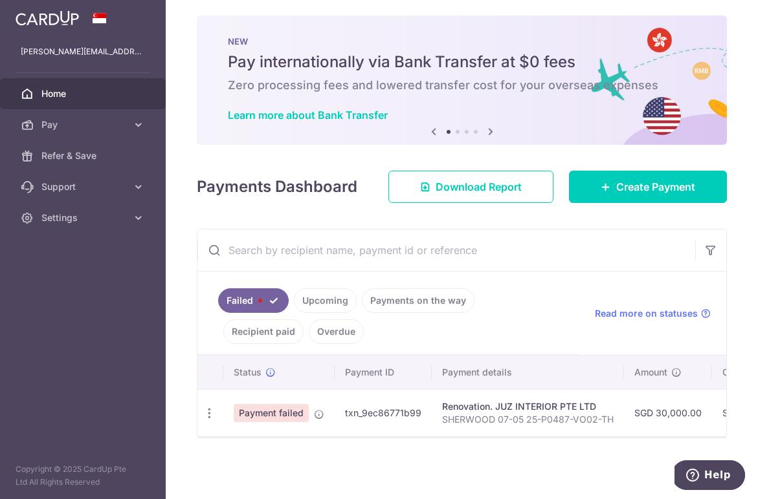
click at [331, 303] on link "Upcoming" at bounding box center [325, 301] width 63 height 25
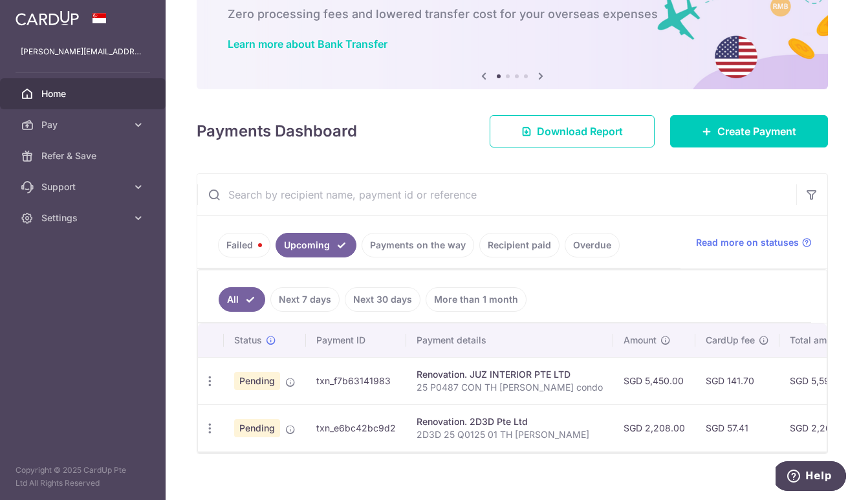
scroll to position [76, 0]
